Goal: Check status

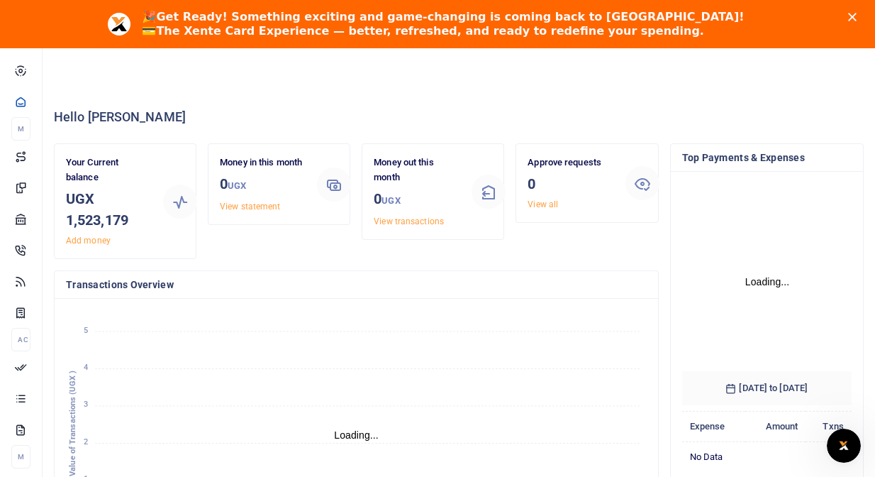
click at [87, 204] on h3 "UGX 1,523,179" at bounding box center [109, 209] width 86 height 43
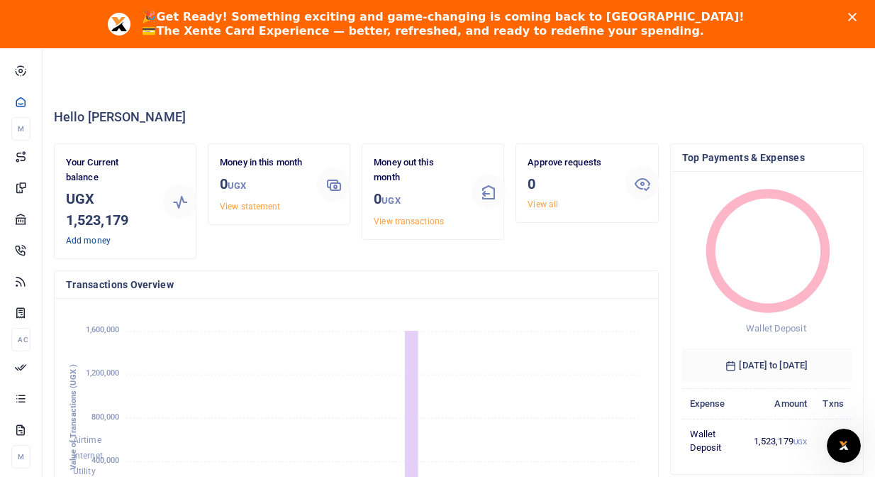
scroll to position [1, 1]
click at [74, 203] on h3 "UGX 1,523,179" at bounding box center [109, 209] width 86 height 43
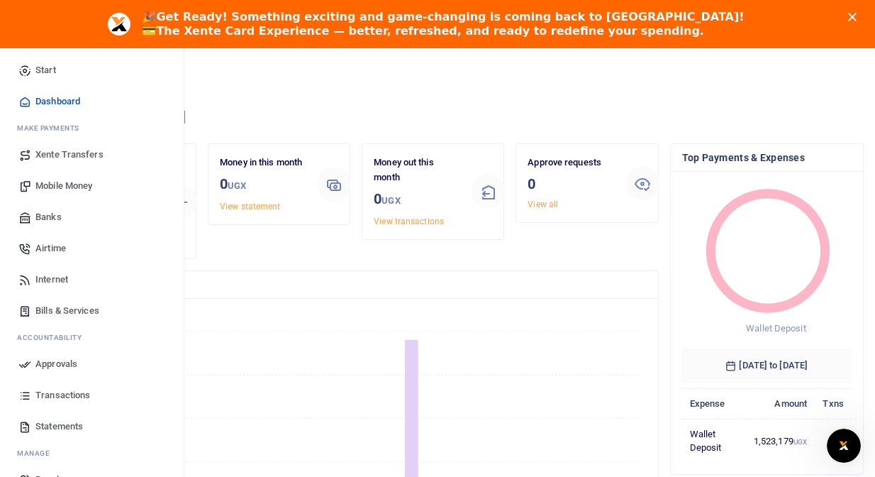
click at [57, 426] on span "Statements" at bounding box center [59, 426] width 48 height 14
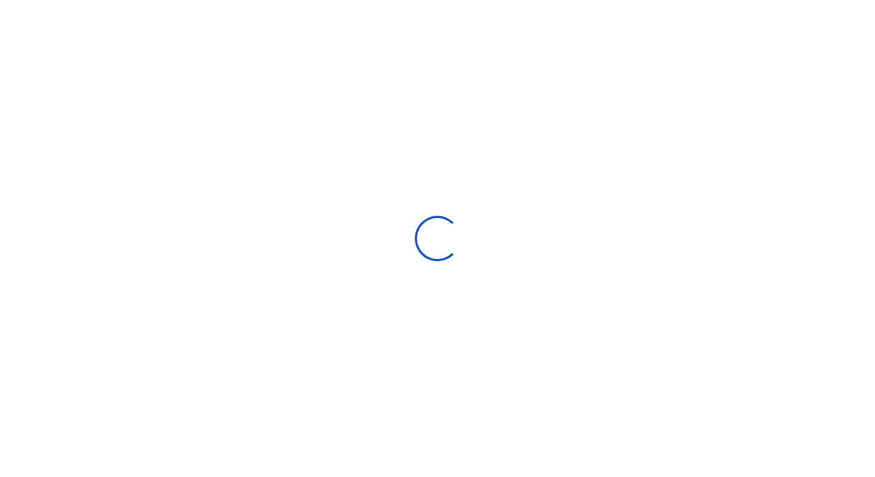
select select "ALL"
type input "[DATE] - [DATE]"
